Goal: Task Accomplishment & Management: Manage account settings

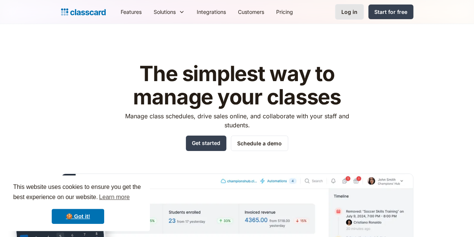
click at [358, 10] on div "Log in" at bounding box center [350, 12] width 16 height 8
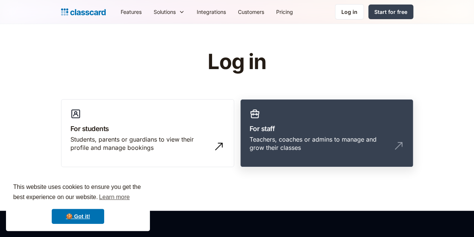
click at [321, 140] on div "Teachers, coaches or admins to manage and grow their classes" at bounding box center [320, 143] width 140 height 17
